Goal: Find specific fact: Find specific page/section

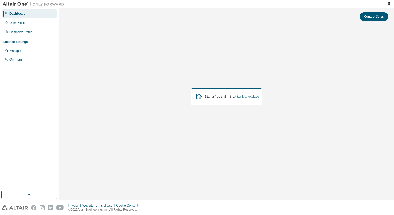
click at [243, 97] on link "Altair Marketplace" at bounding box center [246, 97] width 25 height 4
click at [17, 64] on div "On Prem" at bounding box center [29, 59] width 55 height 8
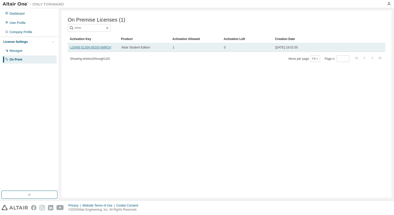
click at [104, 49] on link "LGWIB-52J5N-0E0SI-0MROV" at bounding box center [90, 48] width 41 height 4
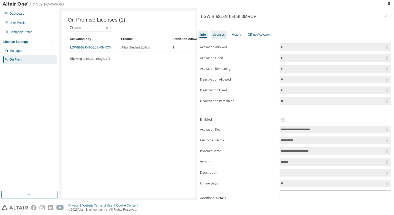
click at [220, 35] on div "Licenses" at bounding box center [219, 35] width 12 height 4
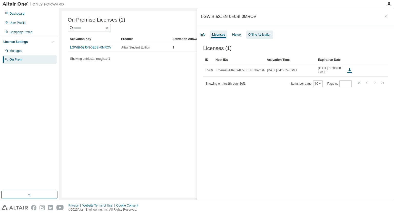
click at [252, 34] on div "Offline Activation" at bounding box center [259, 35] width 23 height 4
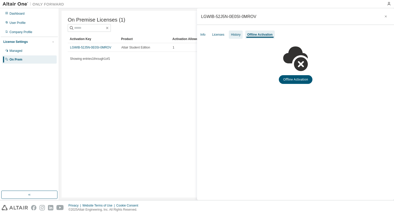
click at [233, 33] on div "History" at bounding box center [235, 35] width 9 height 4
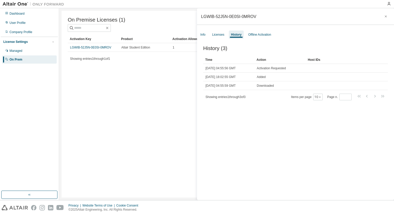
click at [163, 68] on div "On Premise Licenses (1) Clear Load Save Save As Field Operator Value Select fil…" at bounding box center [227, 104] width 330 height 187
click at [385, 17] on icon "button" at bounding box center [386, 16] width 2 height 2
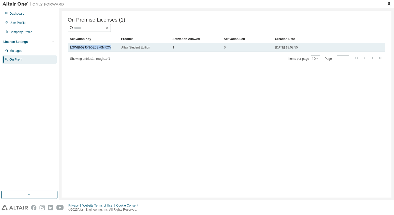
drag, startPoint x: 109, startPoint y: 48, endPoint x: 70, endPoint y: 50, distance: 39.6
click at [70, 50] on td "LGWIB-52J5N-0E0SI-0MROV" at bounding box center [93, 47] width 51 height 9
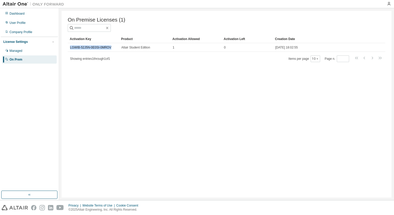
copy link "LGWIB-52J5N-0E0SI-0MROV"
